Goal: Check status

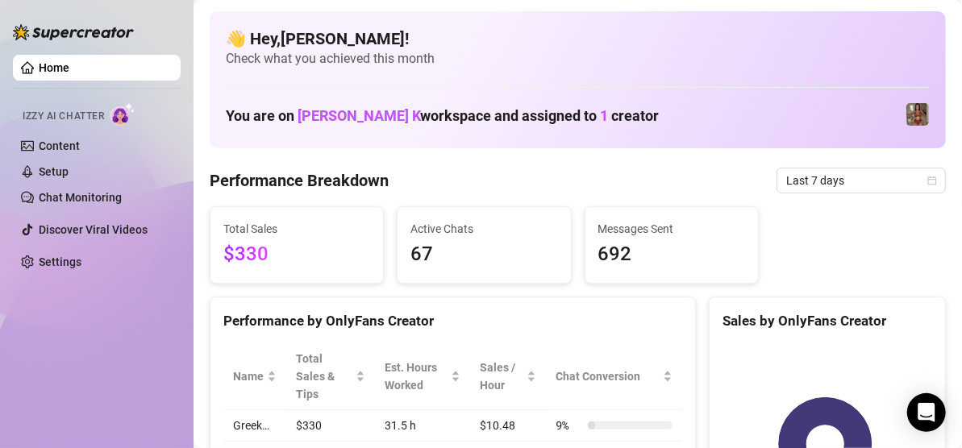
click at [792, 173] on span "Last 7 days" at bounding box center [861, 181] width 150 height 24
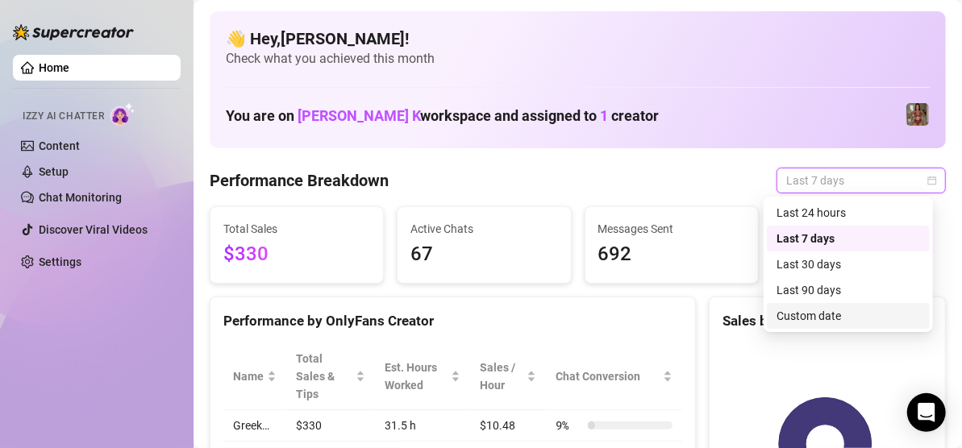
click at [815, 318] on div "Custom date" at bounding box center [849, 316] width 144 height 18
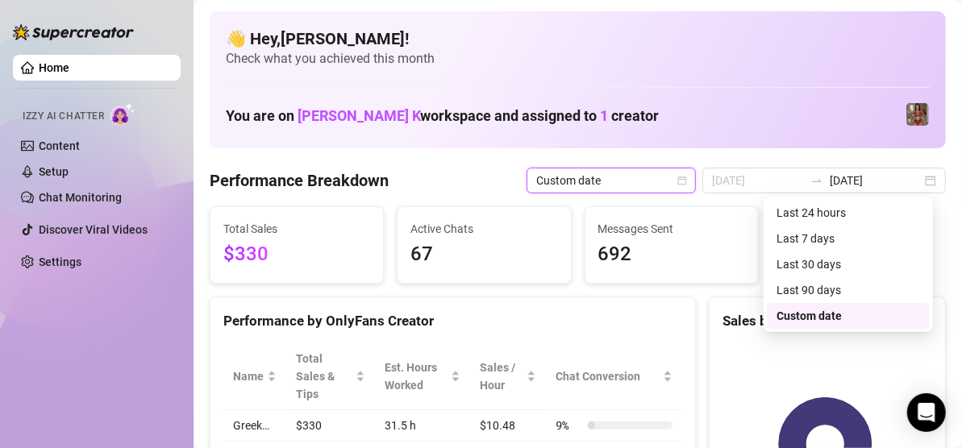
click at [815, 318] on div "Sales by OnlyFans Creator" at bounding box center [828, 321] width 210 height 22
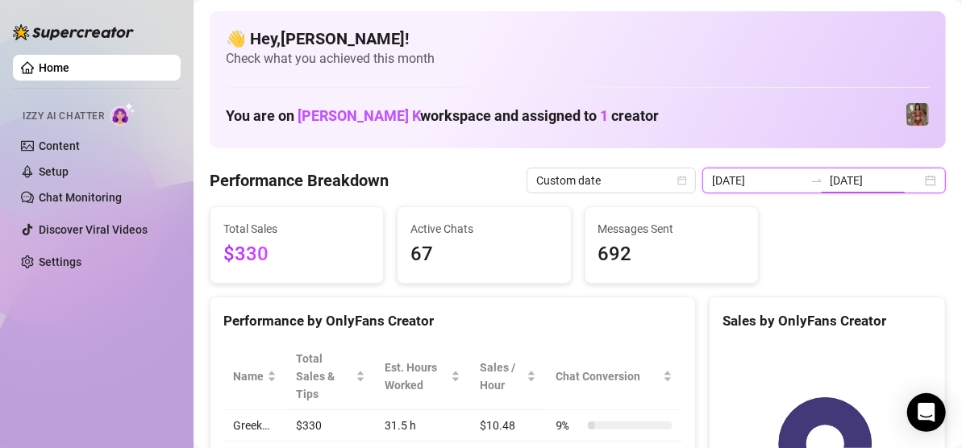
click at [865, 184] on input "[DATE]" at bounding box center [876, 181] width 92 height 18
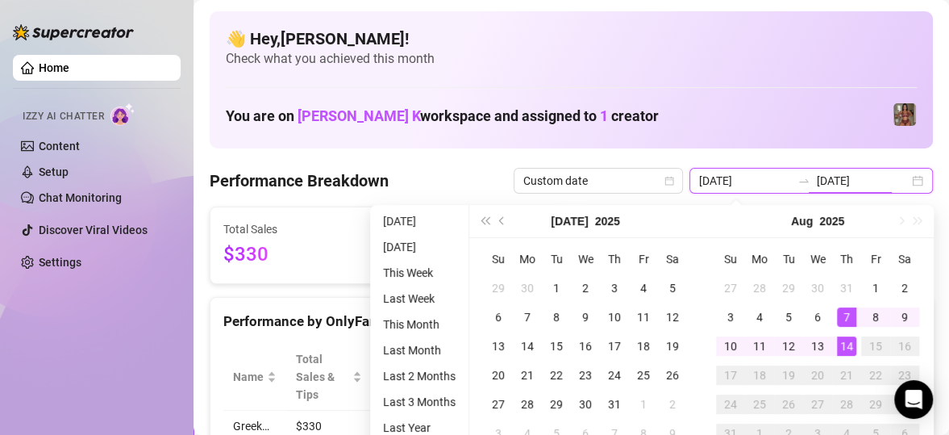
click at [773, 175] on input "[DATE]" at bounding box center [745, 181] width 92 height 18
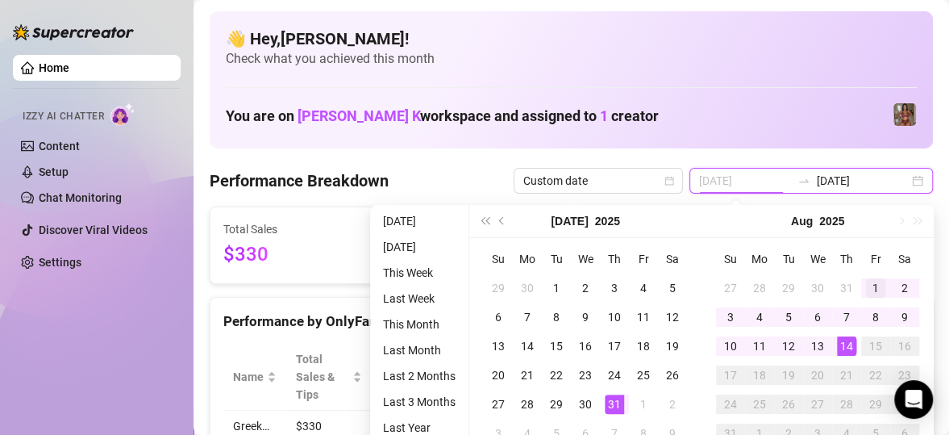
type input "[DATE]"
click at [869, 287] on div "1" at bounding box center [875, 287] width 19 height 19
type input "[DATE]"
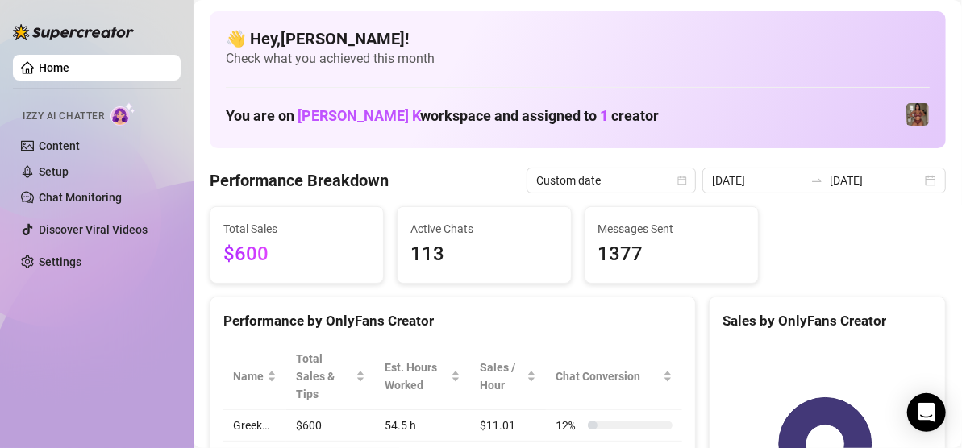
scroll to position [46, 0]
